Goal: Information Seeking & Learning: Find specific page/section

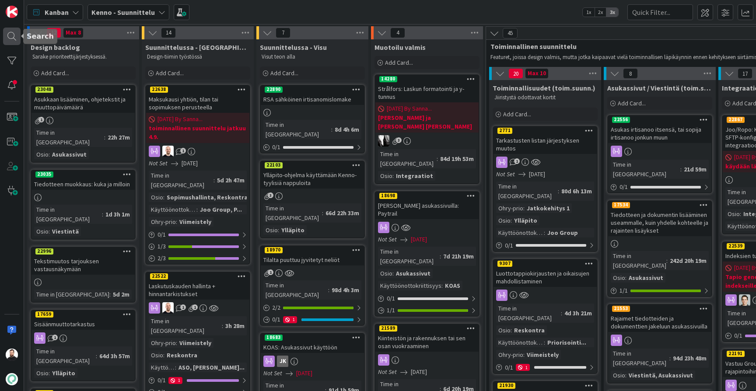
click at [13, 35] on div at bounding box center [12, 37] width 18 height 18
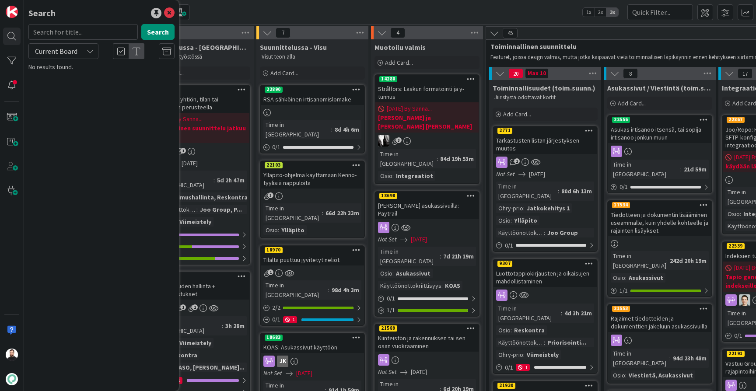
click at [105, 53] on div "Current Board" at bounding box center [101, 51] width 157 height 16
click at [86, 53] on div "Current Board" at bounding box center [63, 51] width 70 height 16
click at [69, 82] on span "All Boards" at bounding box center [78, 87] width 91 height 13
click at [85, 34] on input "text" at bounding box center [82, 32] width 109 height 16
click at [164, 36] on button "Search" at bounding box center [157, 32] width 33 height 16
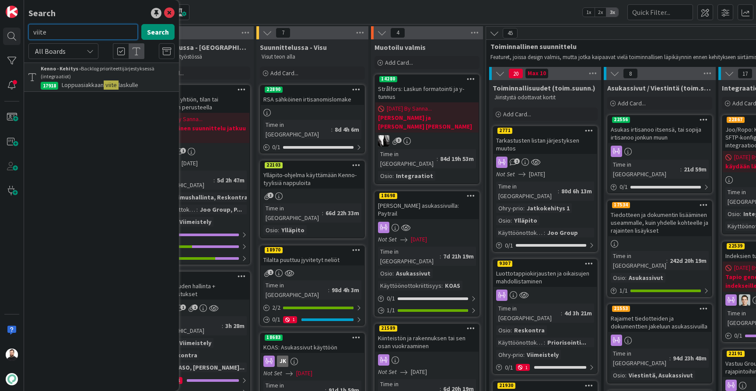
click at [63, 31] on input "viite" at bounding box center [82, 32] width 109 height 16
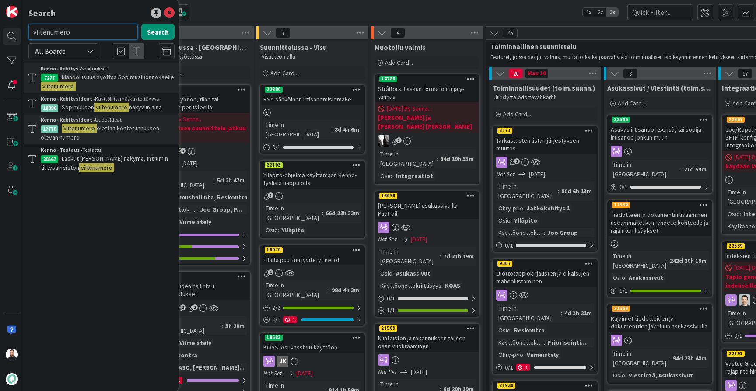
click at [87, 28] on input "viitenumero" at bounding box center [82, 32] width 109 height 16
type input "useat viite"
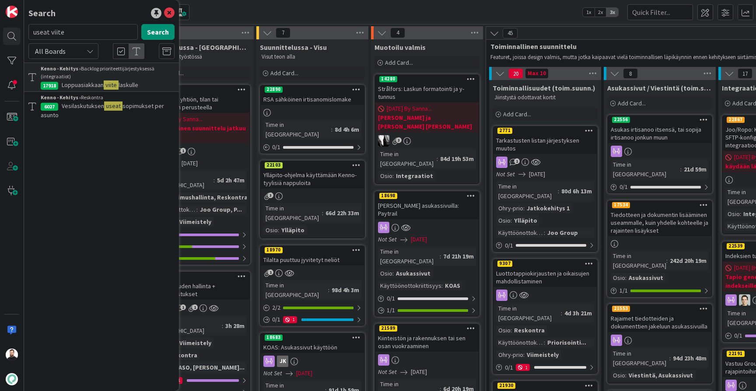
click at [120, 87] on span "laskulle" at bounding box center [129, 85] width 20 height 8
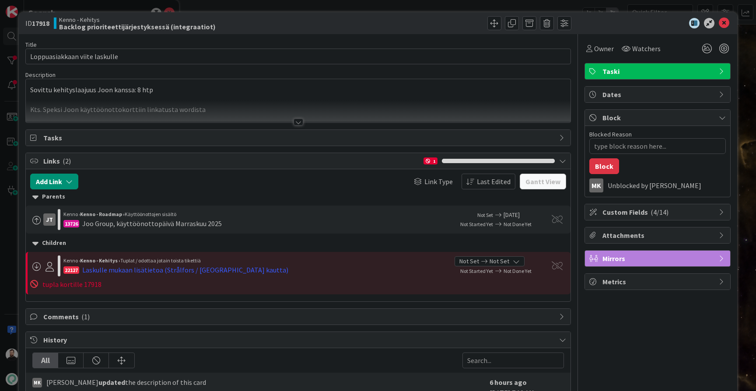
click at [295, 119] on div at bounding box center [299, 122] width 10 height 7
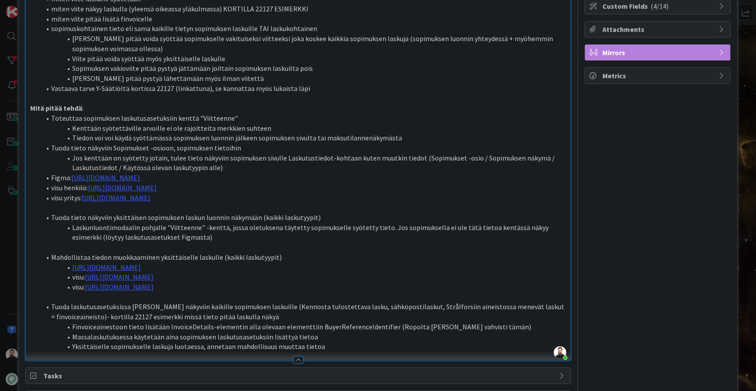
scroll to position [205, 0]
type textarea "x"
click at [19, 253] on div "ID 17918 Kenno - Kehitys Backlog prioriteettijärjestyksessä (integraatiot) Titl…" at bounding box center [378, 302] width 719 height 991
click at [14, 144] on div "ID 17918 Kenno - Kehitys Backlog prioriteettijärjestyksessä (integraatiot) Titl…" at bounding box center [378, 195] width 756 height 391
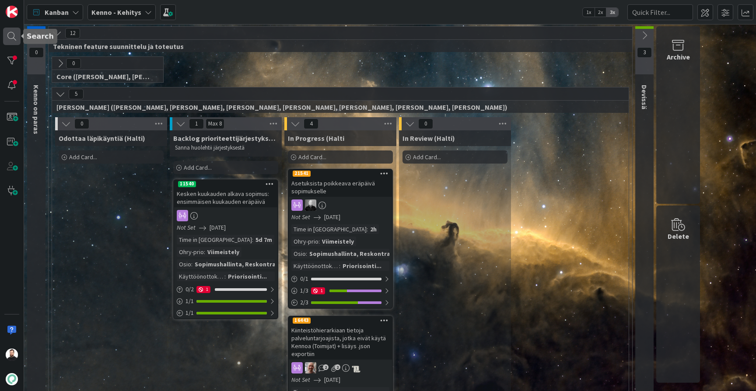
click at [12, 41] on div at bounding box center [12, 37] width 18 height 18
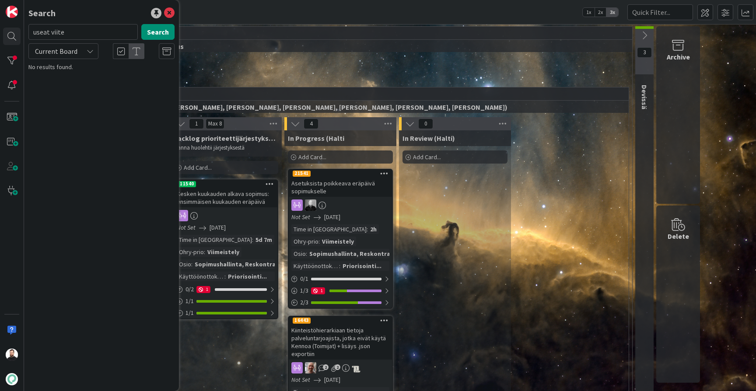
click at [44, 34] on input "useat viite" at bounding box center [82, 32] width 109 height 16
click at [84, 29] on input "viite" at bounding box center [82, 32] width 109 height 16
click at [81, 38] on input "viitenum" at bounding box center [82, 32] width 109 height 16
click at [81, 38] on input "viitenume" at bounding box center [82, 32] width 109 height 16
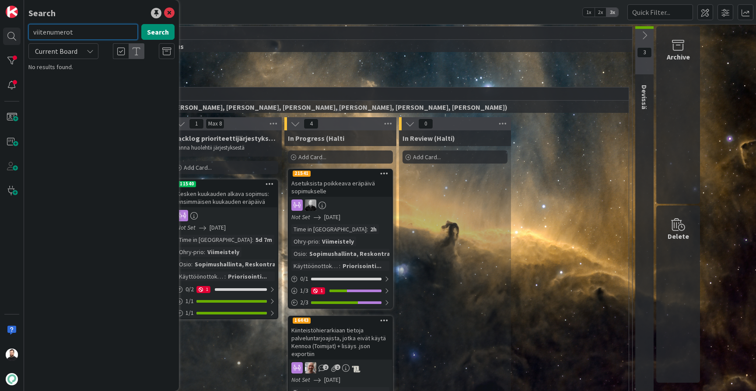
click at [81, 38] on input "viitenumerot" at bounding box center [82, 32] width 109 height 16
click at [82, 50] on div "Current Board" at bounding box center [63, 51] width 70 height 16
click at [66, 91] on span "All Boards" at bounding box center [78, 87] width 91 height 13
click at [79, 32] on input "viitenumerot" at bounding box center [82, 32] width 109 height 16
click at [86, 54] on div "All Boards" at bounding box center [63, 51] width 70 height 16
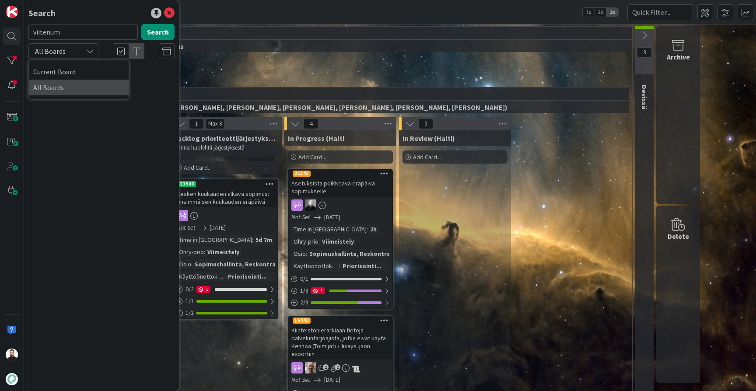
click at [72, 82] on span "All Boards" at bounding box center [78, 87] width 91 height 13
click at [63, 34] on input "viitenum" at bounding box center [82, 32] width 109 height 16
click at [84, 35] on input "viitenumerot" at bounding box center [82, 32] width 109 height 16
type input "viitenumero"
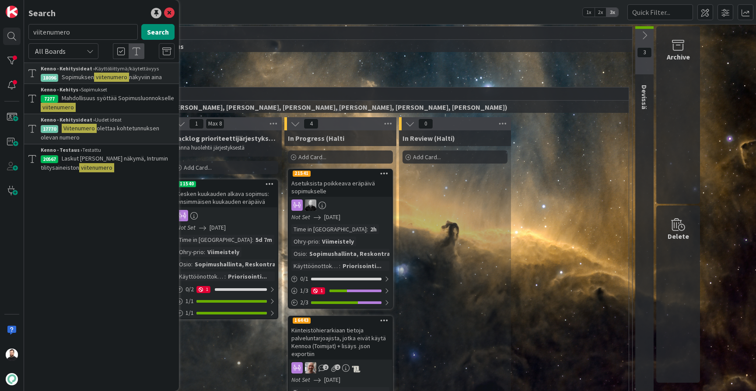
click at [150, 77] on span "näkyviin aina" at bounding box center [145, 77] width 33 height 8
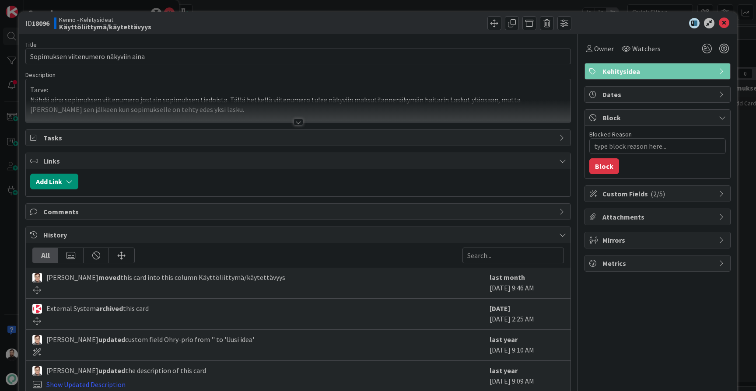
type textarea "x"
click at [294, 116] on div at bounding box center [298, 111] width 545 height 22
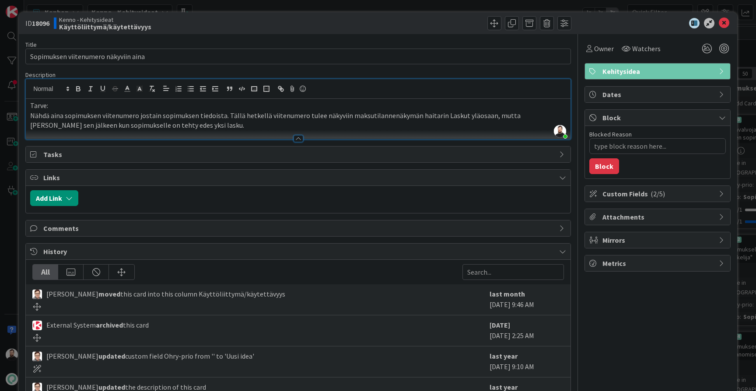
click at [4, 182] on div "ID 18096 Kenno - Kehitysideat Käyttöliittymä/käytettävyys Title 36 / 128 Sopimu…" at bounding box center [378, 195] width 756 height 391
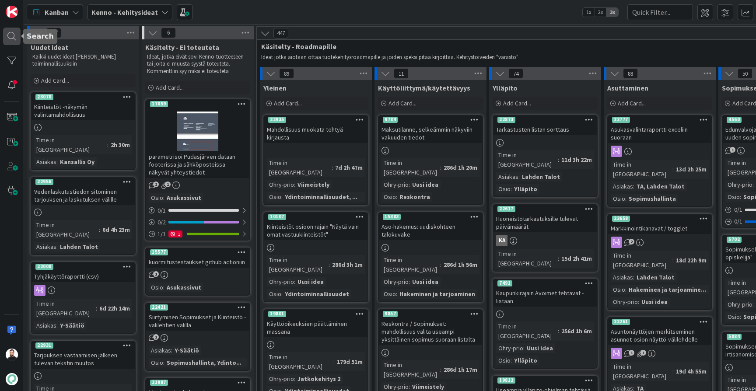
click at [12, 39] on div at bounding box center [12, 37] width 18 height 18
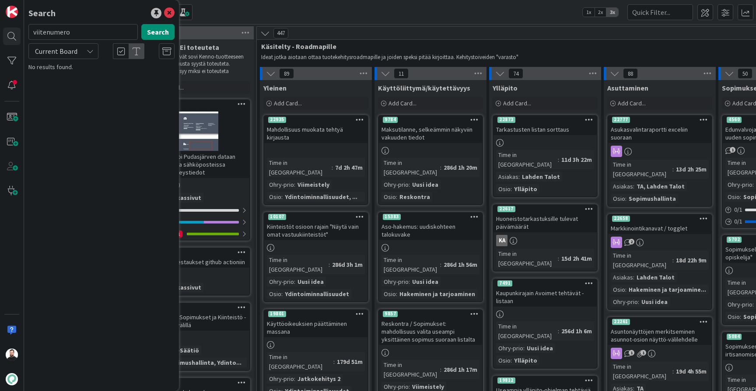
click at [85, 54] on div "Current Board" at bounding box center [63, 51] width 70 height 16
click at [76, 92] on span "All Boards" at bounding box center [78, 87] width 91 height 13
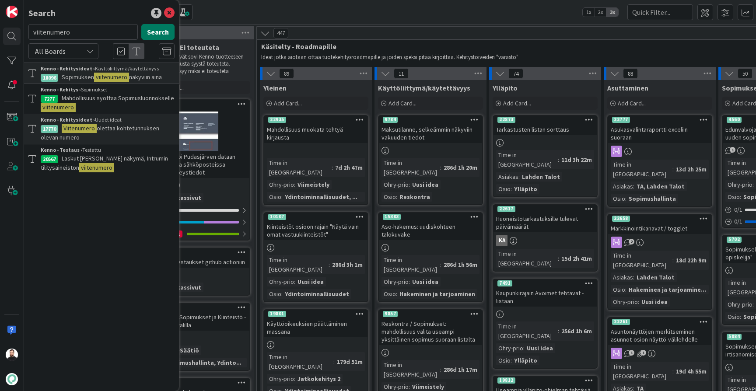
click at [165, 33] on button "Search" at bounding box center [157, 32] width 33 height 16
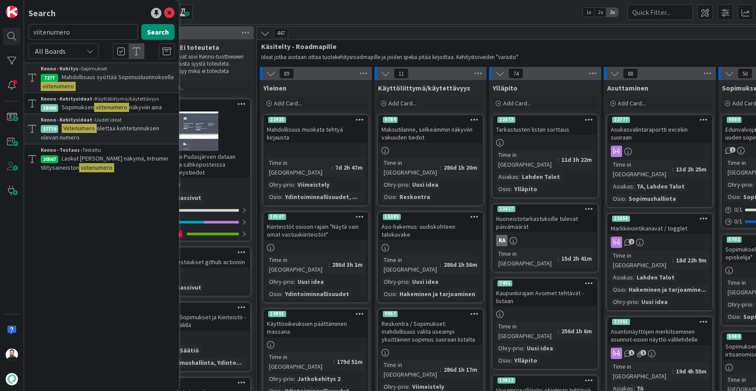
click at [146, 80] on span "Mahdollisuus syöttää Sopimusluonnokselle" at bounding box center [118, 77] width 112 height 8
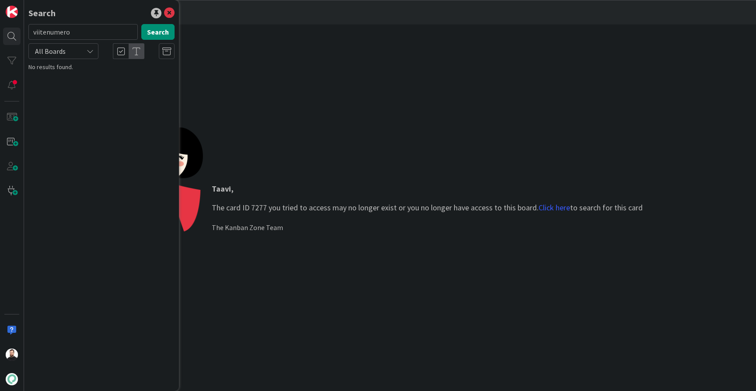
click at [105, 31] on input "viitenumero" at bounding box center [82, 32] width 109 height 16
click at [168, 15] on icon at bounding box center [169, 13] width 11 height 11
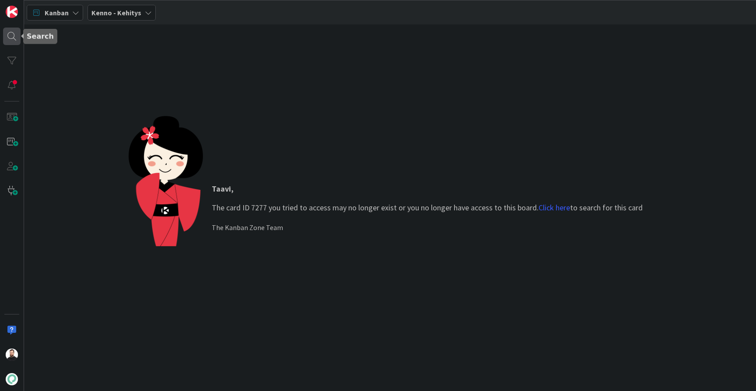
click at [6, 37] on div at bounding box center [12, 37] width 18 height 18
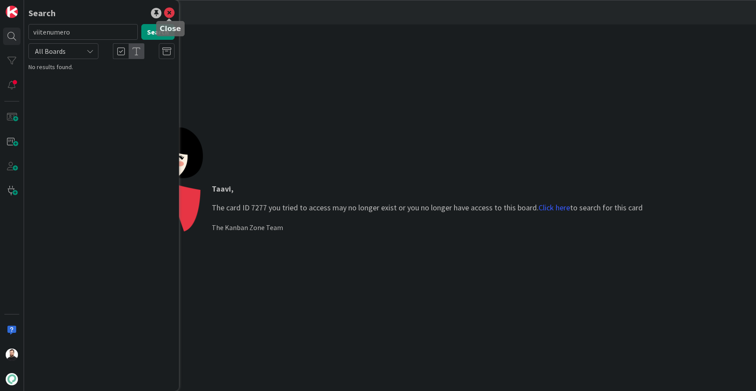
click at [167, 14] on icon at bounding box center [169, 13] width 11 height 11
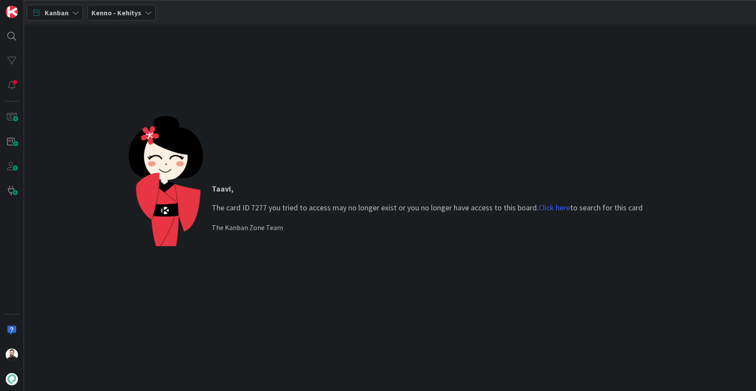
click at [126, 11] on b "Kenno - Kehitys" at bounding box center [116, 12] width 50 height 9
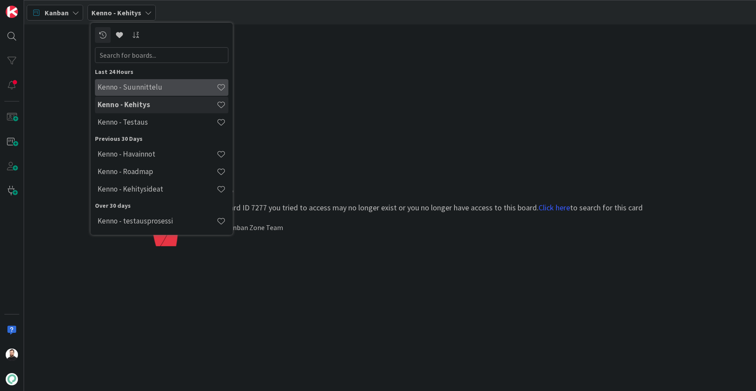
click at [142, 89] on h4 "Kenno - Suunnittelu" at bounding box center [157, 87] width 119 height 9
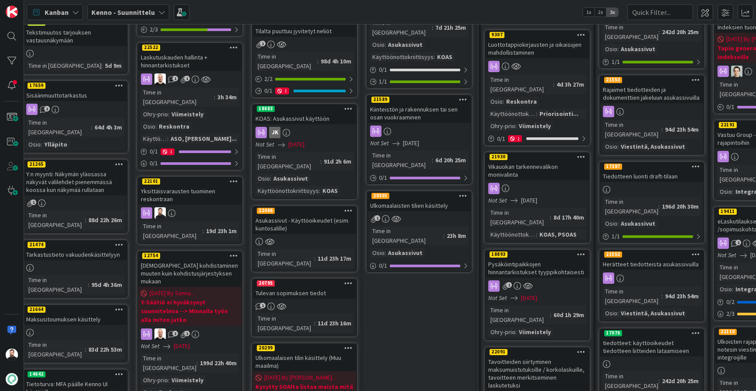
scroll to position [229, 8]
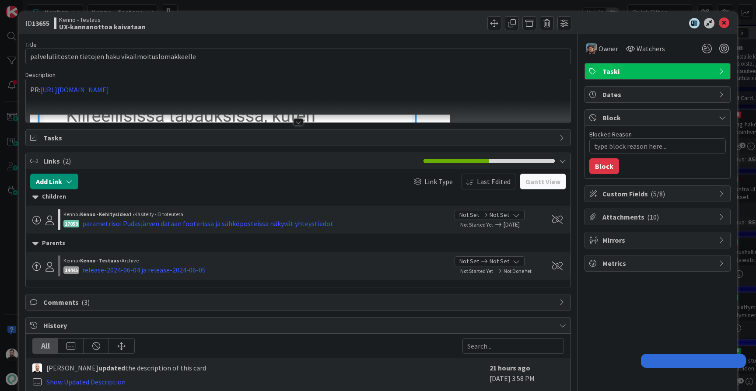
type textarea "x"
click at [300, 122] on div at bounding box center [299, 122] width 10 height 7
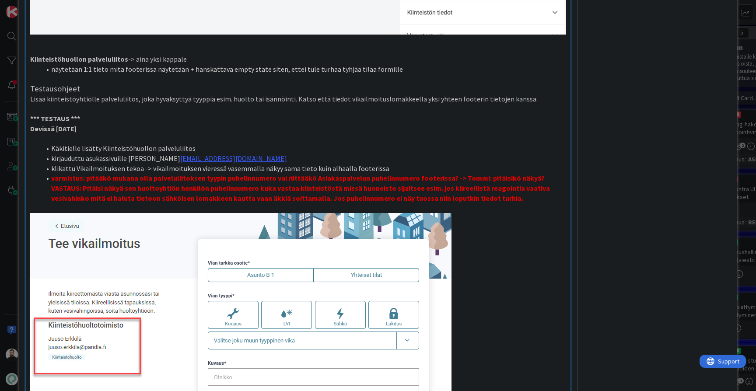
scroll to position [1402, 0]
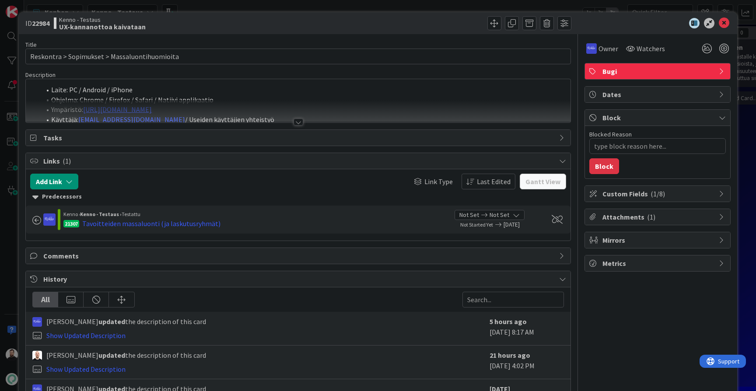
click at [299, 121] on div at bounding box center [299, 122] width 10 height 7
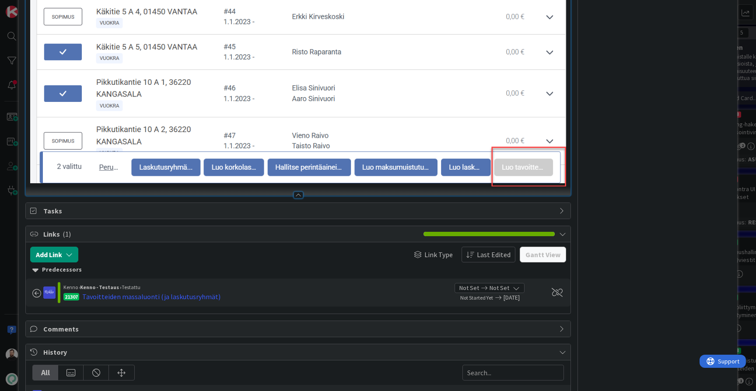
scroll to position [404, 0]
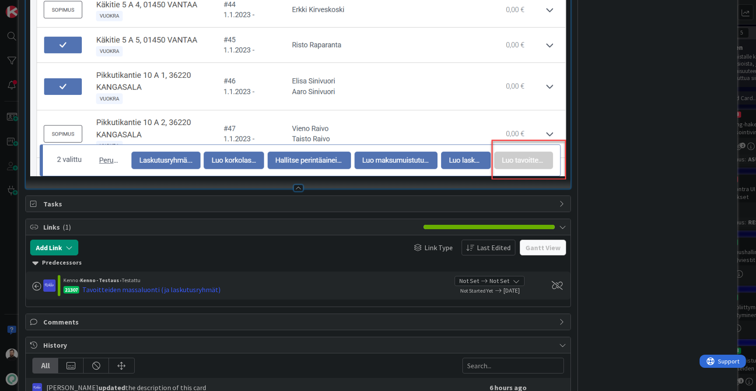
type textarea "x"
